Goal: Transaction & Acquisition: Purchase product/service

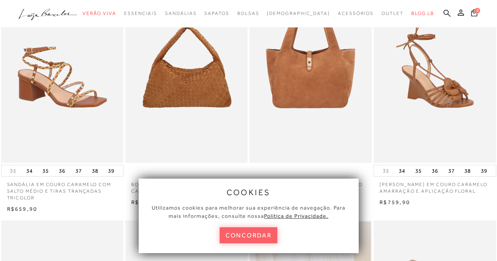
scroll to position [79, 0]
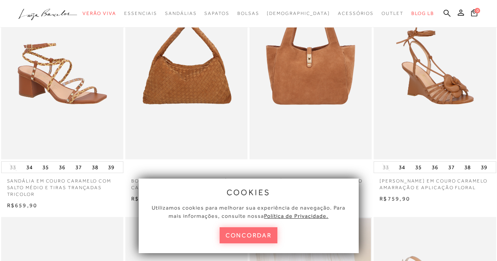
click at [248, 237] on button "concordar" at bounding box center [249, 236] width 58 height 16
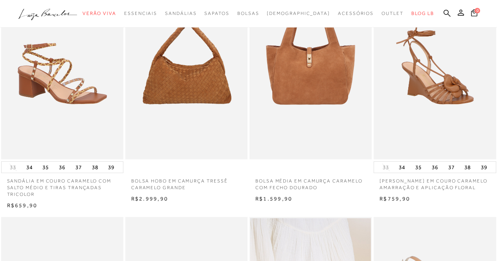
click at [153, 180] on p "BOLSA HOBO EM CAMURÇA TRESSÊ CARAMELO GRANDE" at bounding box center [186, 182] width 122 height 18
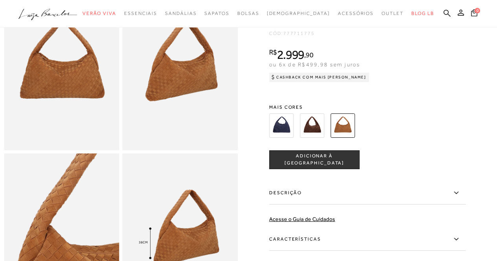
scroll to position [79, 0]
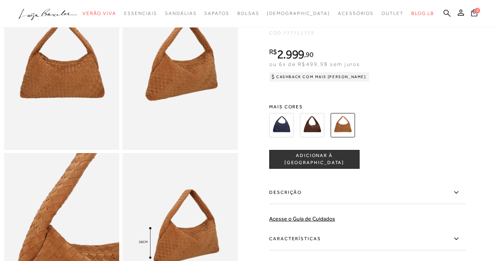
click at [316, 131] on img at bounding box center [312, 125] width 24 height 24
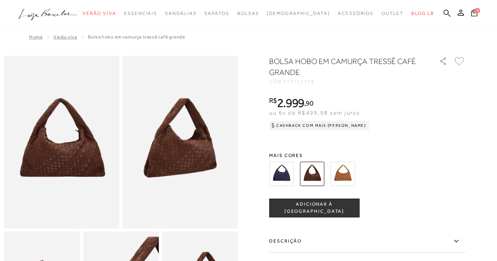
click at [288, 176] on img at bounding box center [281, 174] width 24 height 24
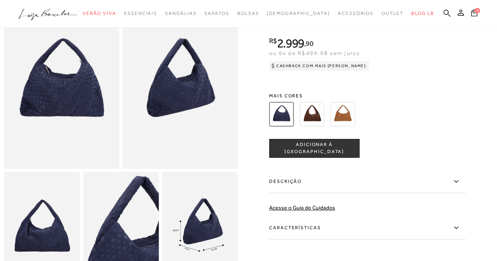
scroll to position [79, 0]
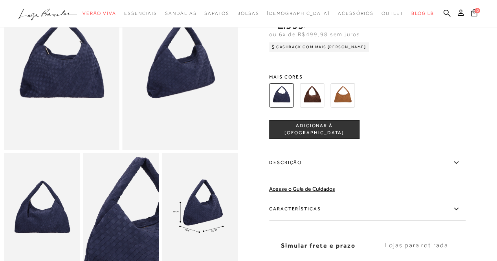
click at [322, 97] on img at bounding box center [312, 95] width 24 height 24
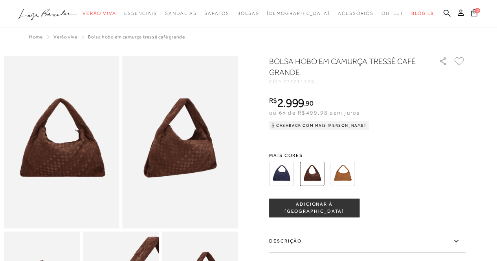
click at [285, 173] on img at bounding box center [281, 174] width 24 height 24
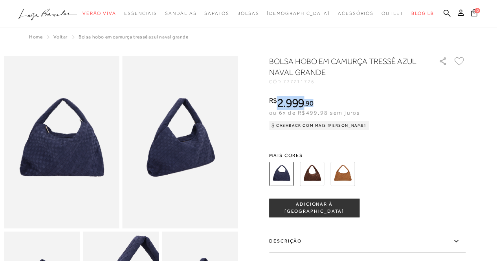
drag, startPoint x: 279, startPoint y: 103, endPoint x: 358, endPoint y: 103, distance: 79.0
click at [358, 103] on div "R$ 2.999 , 90" at bounding box center [319, 103] width 100 height 13
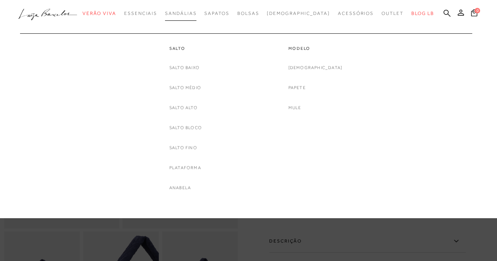
click at [197, 13] on span "Sandálias" at bounding box center [180, 14] width 31 height 6
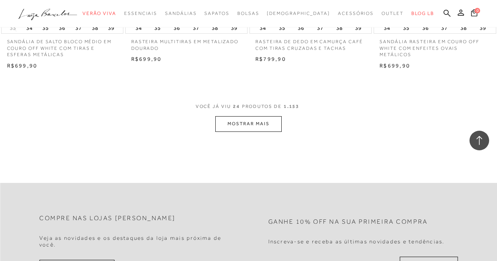
scroll to position [1455, 0]
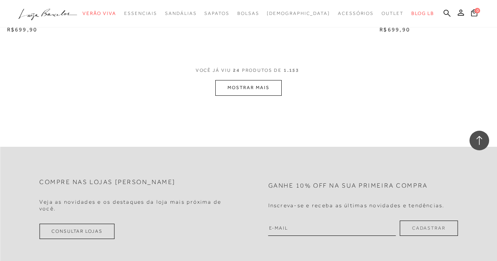
click at [242, 85] on button "MOSTRAR MAIS" at bounding box center [248, 87] width 66 height 15
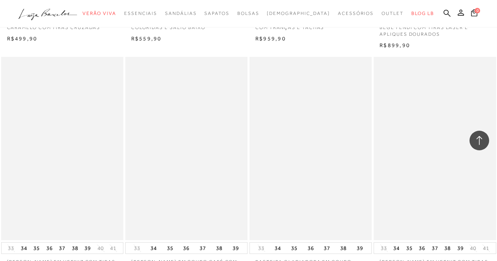
scroll to position [2752, 0]
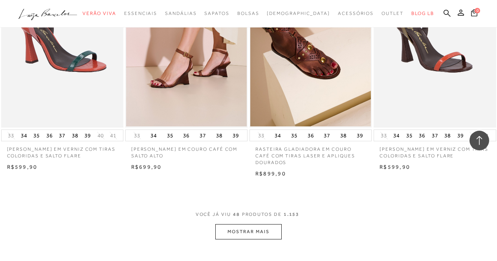
click at [240, 235] on button "MOSTRAR MAIS" at bounding box center [248, 231] width 66 height 15
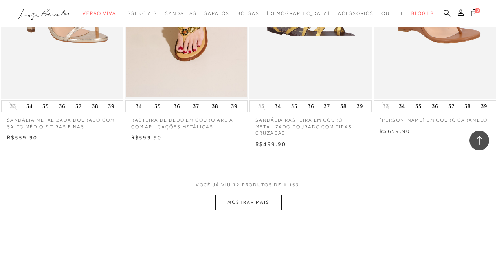
scroll to position [4285, 0]
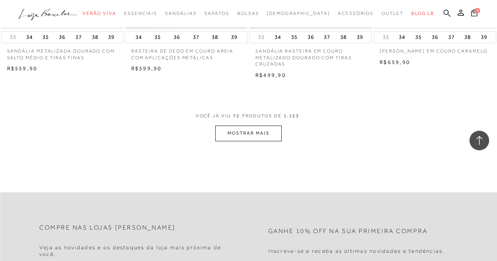
drag, startPoint x: 240, startPoint y: 142, endPoint x: 244, endPoint y: 138, distance: 5.8
click at [245, 138] on button "MOSTRAR MAIS" at bounding box center [248, 133] width 66 height 15
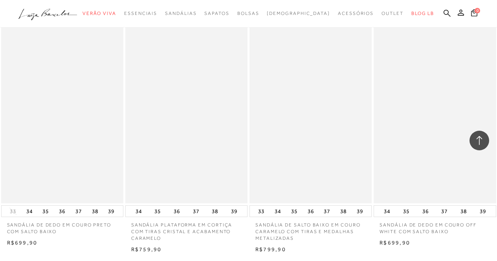
scroll to position [5740, 0]
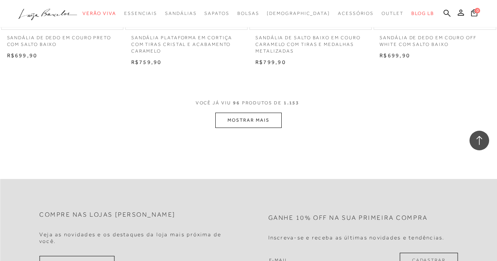
click at [252, 118] on button "MOSTRAR MAIS" at bounding box center [248, 120] width 66 height 15
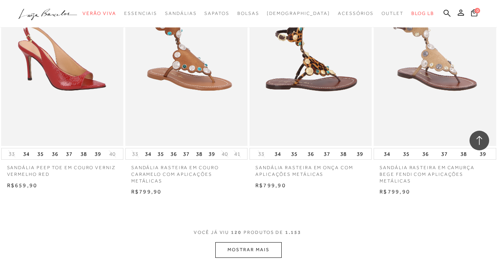
scroll to position [7037, 0]
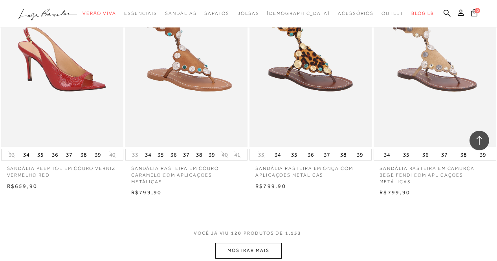
click at [248, 245] on button "MOSTRAR MAIS" at bounding box center [248, 250] width 66 height 15
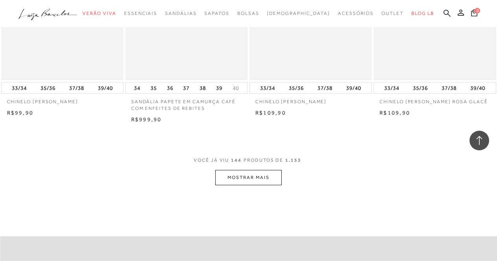
scroll to position [8531, 0]
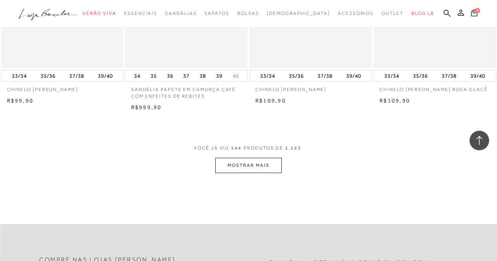
click at [259, 165] on button "MOSTRAR MAIS" at bounding box center [248, 165] width 66 height 15
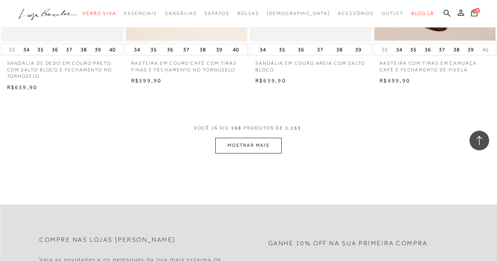
scroll to position [9828, 0]
